Goal: Task Accomplishment & Management: Use online tool/utility

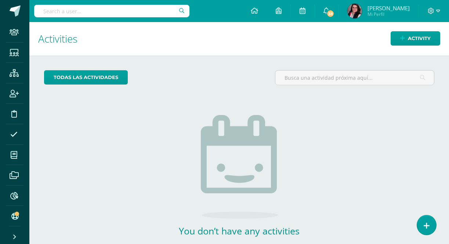
click at [146, 11] on input "text" at bounding box center [111, 11] width 155 height 12
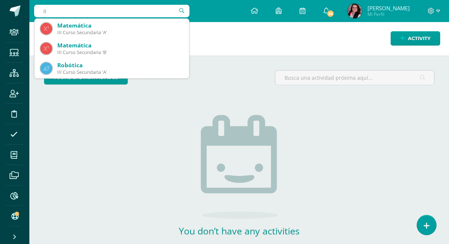
type input "I"
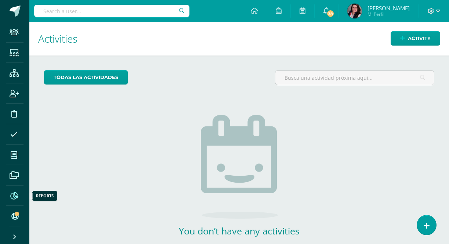
click at [15, 196] on icon at bounding box center [14, 195] width 8 height 7
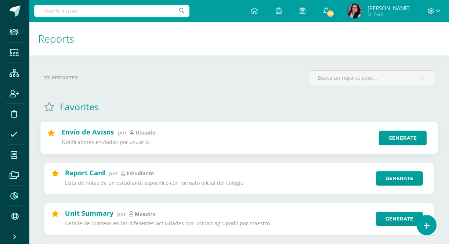
scroll to position [68, 0]
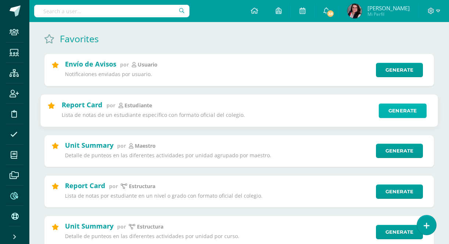
click at [396, 113] on link "Generate" at bounding box center [402, 110] width 48 height 15
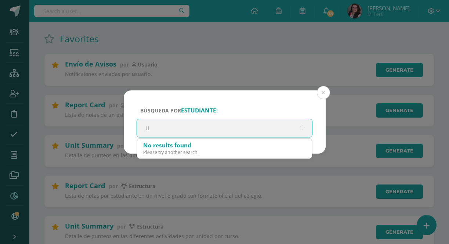
type input "I"
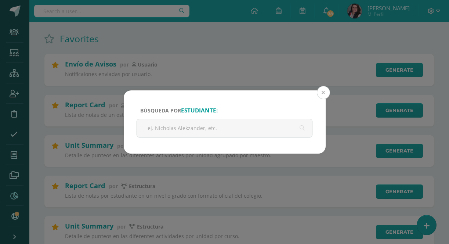
click at [323, 92] on button at bounding box center [323, 92] width 13 height 13
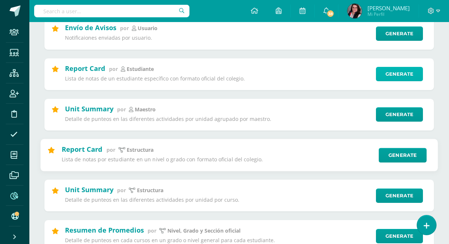
scroll to position [109, 0]
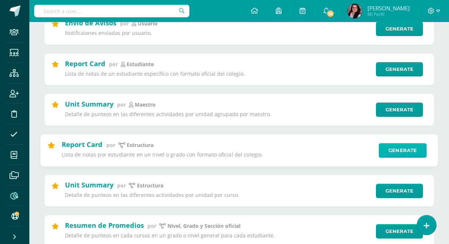
click at [399, 151] on link "Generate" at bounding box center [402, 150] width 48 height 15
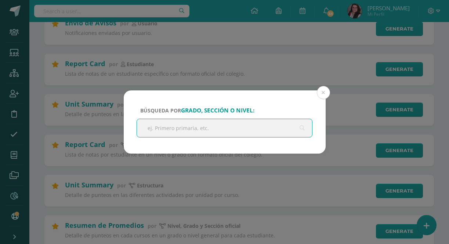
click at [247, 129] on input "text" at bounding box center [224, 128] width 175 height 18
type input "III curso"
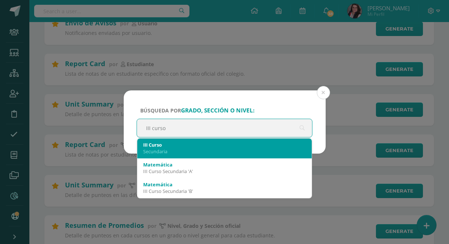
click at [181, 149] on div "Secundaria" at bounding box center [224, 151] width 163 height 7
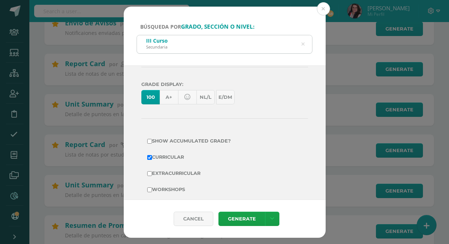
scroll to position [169, 0]
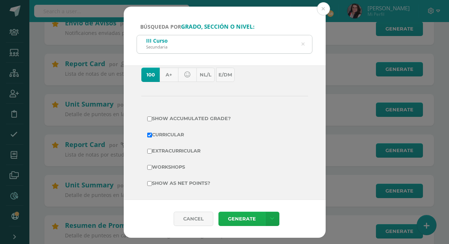
click at [234, 218] on link "Generate" at bounding box center [241, 218] width 47 height 14
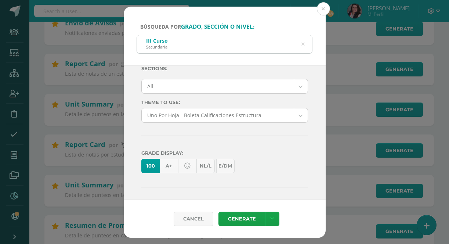
scroll to position [0, 0]
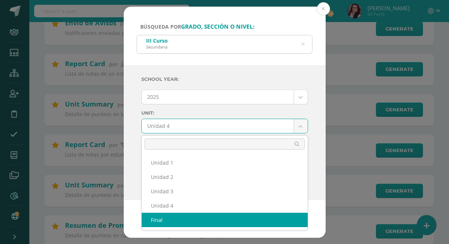
select select "final"
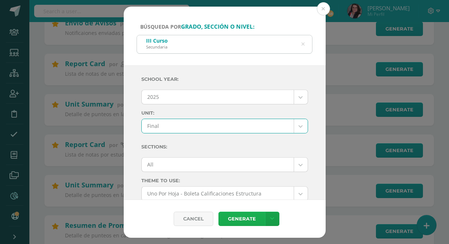
click at [230, 220] on link "Generate" at bounding box center [241, 218] width 47 height 14
